Goal: Task Accomplishment & Management: Manage account settings

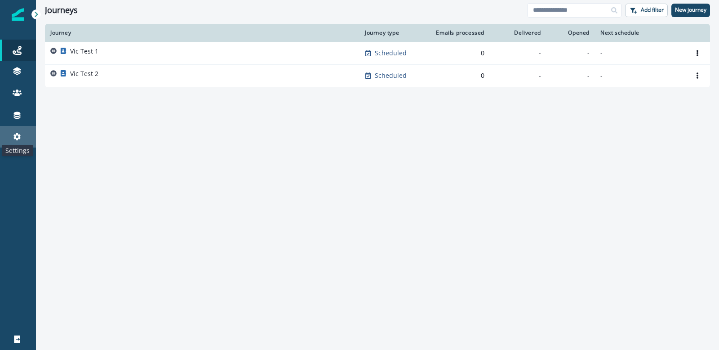
click at [16, 136] on icon at bounding box center [17, 136] width 9 height 9
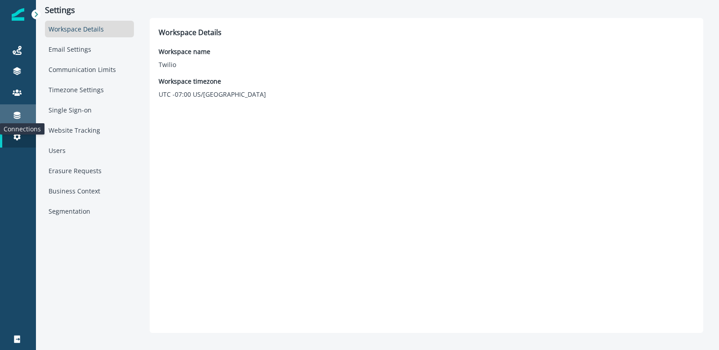
click at [18, 112] on icon at bounding box center [17, 115] width 7 height 7
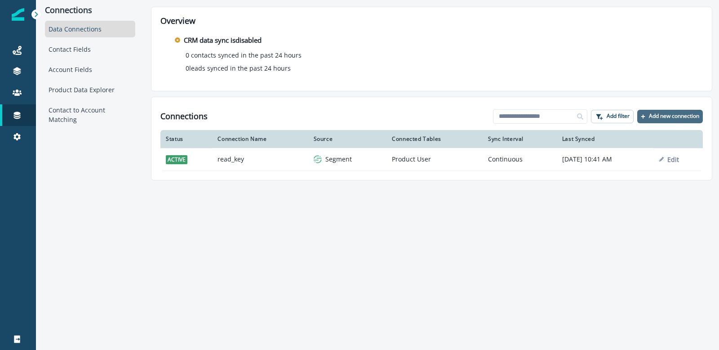
click at [666, 117] on p "Add new connection" at bounding box center [674, 116] width 50 height 6
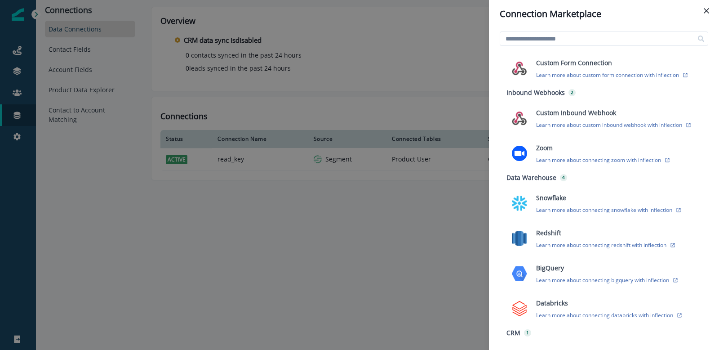
scroll to position [217, 0]
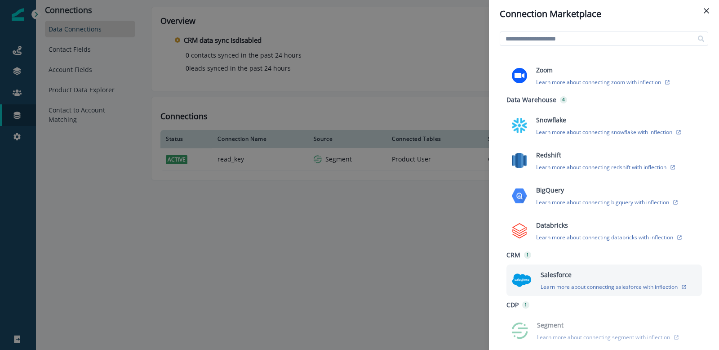
click at [563, 275] on p "Salesforce" at bounding box center [555, 274] width 31 height 9
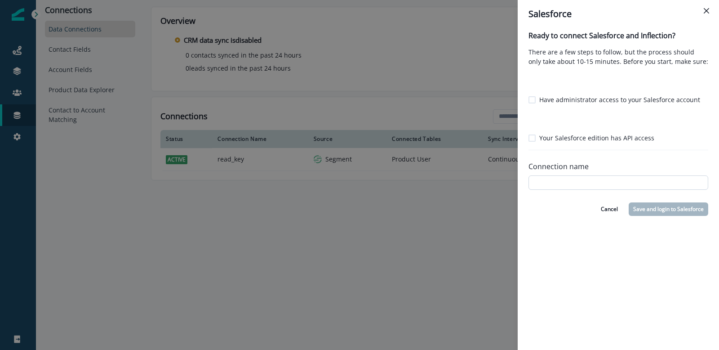
click at [549, 182] on input "Connection name" at bounding box center [618, 182] width 180 height 14
click at [562, 96] on p "Have administrator access to your Salesforce account" at bounding box center [619, 99] width 161 height 9
type input "****"
click at [551, 139] on p "Your Salesforce edition has API access" at bounding box center [596, 137] width 115 height 9
click at [652, 207] on button "Save and login to Salesforce" at bounding box center [669, 208] width 80 height 13
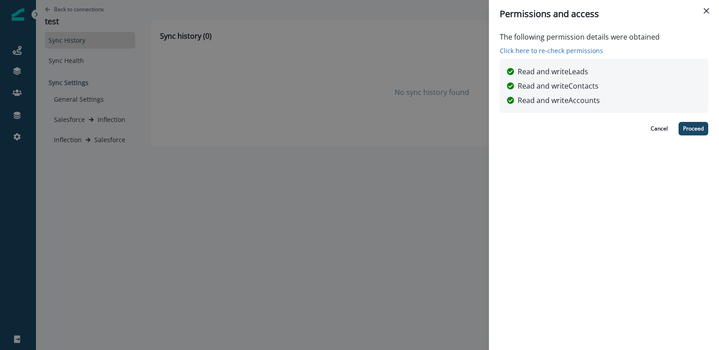
click at [576, 50] on p "Click here to re-check permissions" at bounding box center [580, 50] width 160 height 9
click at [695, 126] on button "Proceed" at bounding box center [693, 128] width 30 height 13
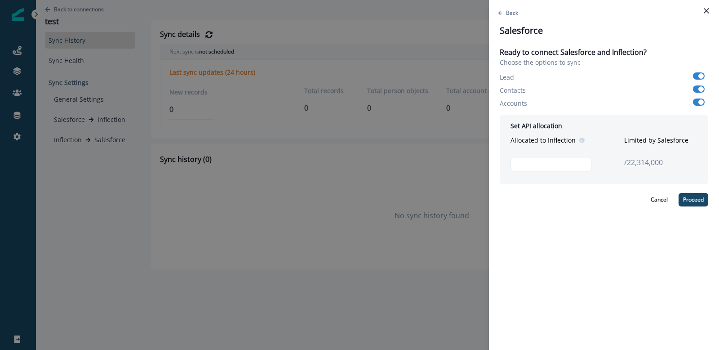
click at [702, 74] on span at bounding box center [700, 75] width 5 height 5
click at [700, 88] on span at bounding box center [700, 88] width 5 height 5
click at [700, 102] on span at bounding box center [700, 101] width 5 height 5
click at [496, 13] on div "Back Salesforce Ready to connect Salesforce and Inflection? Choose the options …" at bounding box center [604, 175] width 230 height 350
click at [508, 11] on p "Back" at bounding box center [512, 13] width 12 height 8
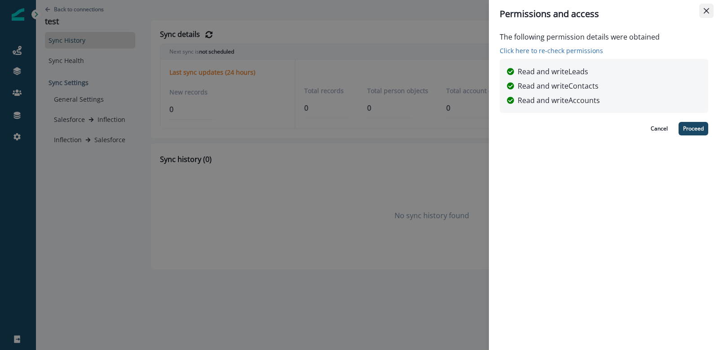
click at [710, 8] on button "Close" at bounding box center [706, 11] width 14 height 14
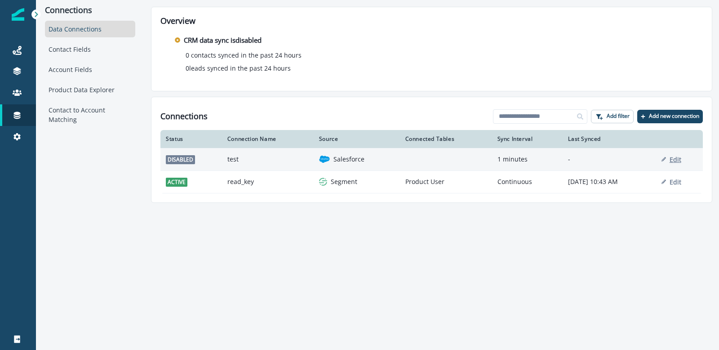
click at [672, 156] on button "Edit" at bounding box center [671, 159] width 20 height 9
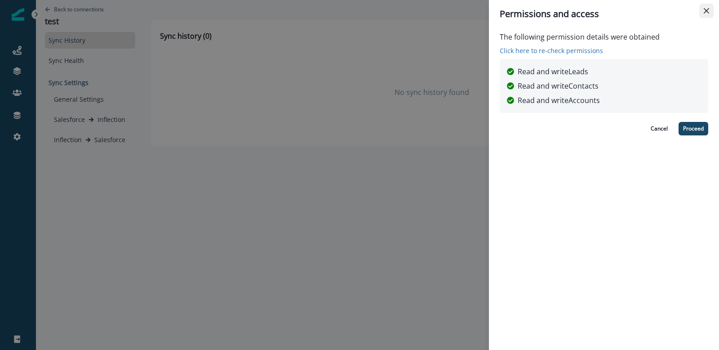
click at [704, 7] on button "Close" at bounding box center [706, 11] width 14 height 14
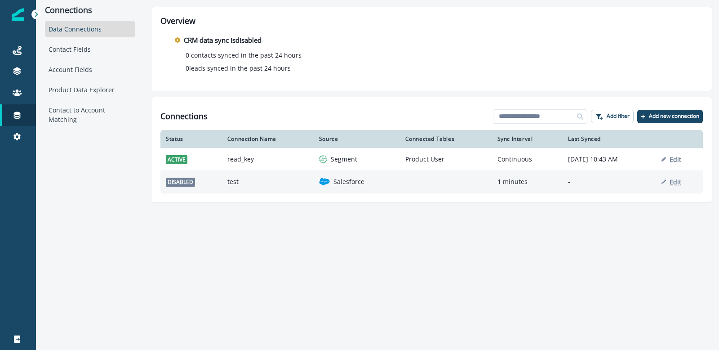
click at [681, 182] on p "Edit" at bounding box center [675, 181] width 12 height 9
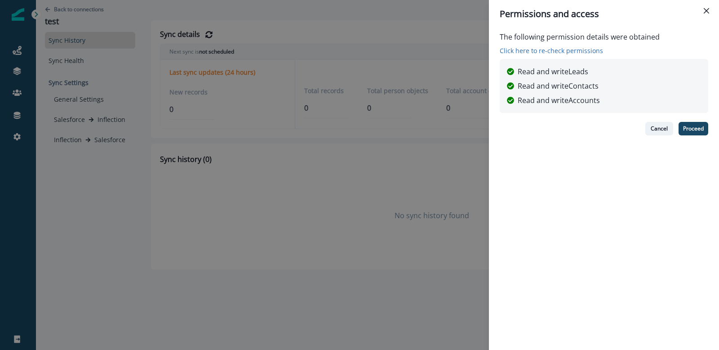
click at [661, 127] on p "Cancel" at bounding box center [659, 128] width 17 height 6
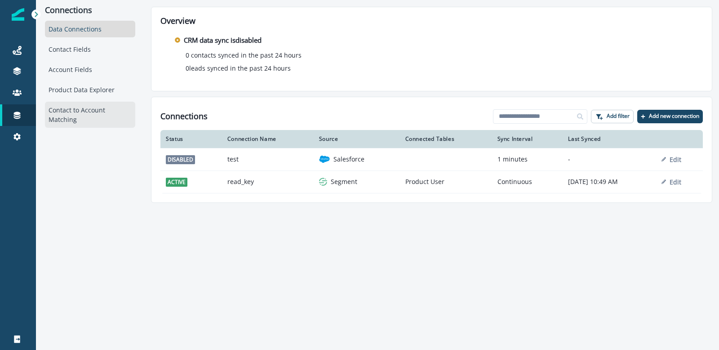
click at [93, 118] on div "Contact to Account Matching" at bounding box center [90, 115] width 90 height 26
